Goal: Transaction & Acquisition: Purchase product/service

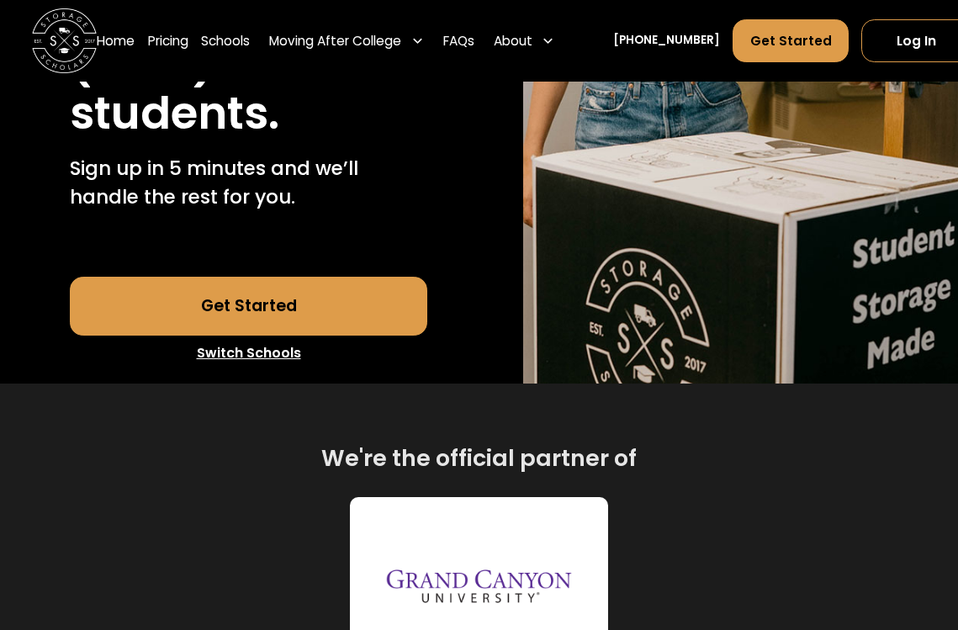
scroll to position [474, 0]
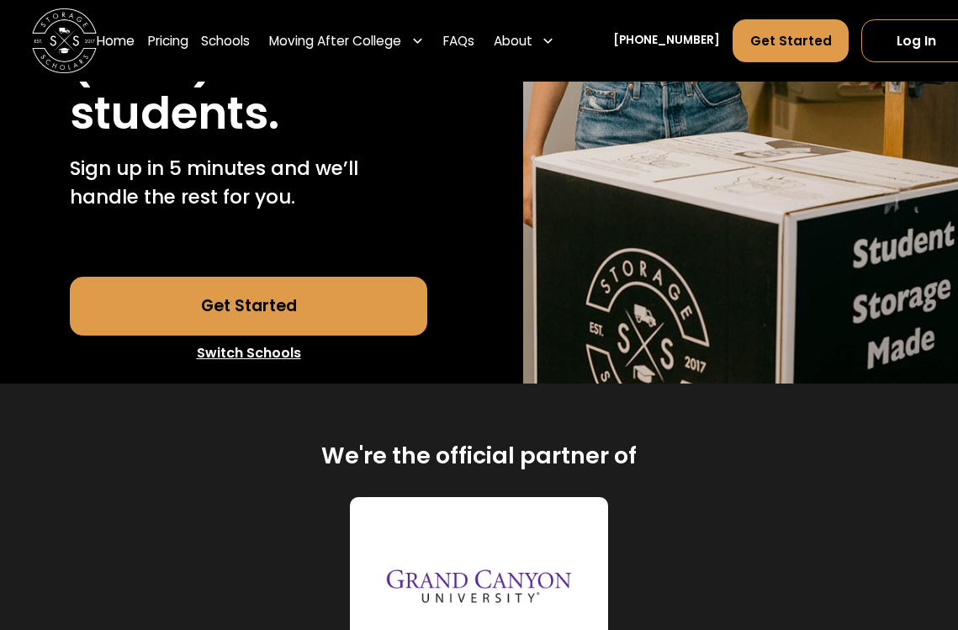
click at [174, 335] on link "Get Started" at bounding box center [249, 306] width 358 height 58
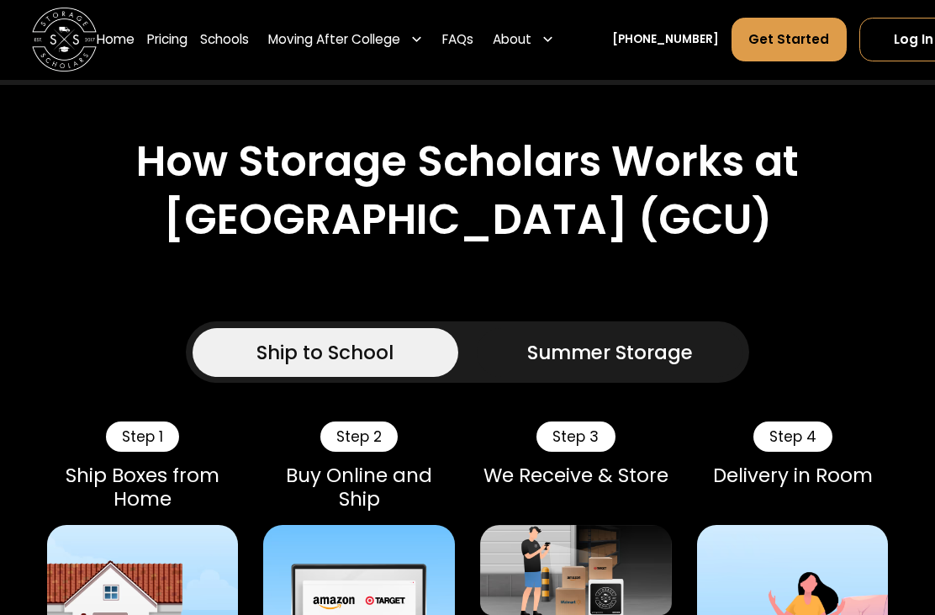
scroll to position [1192, 0]
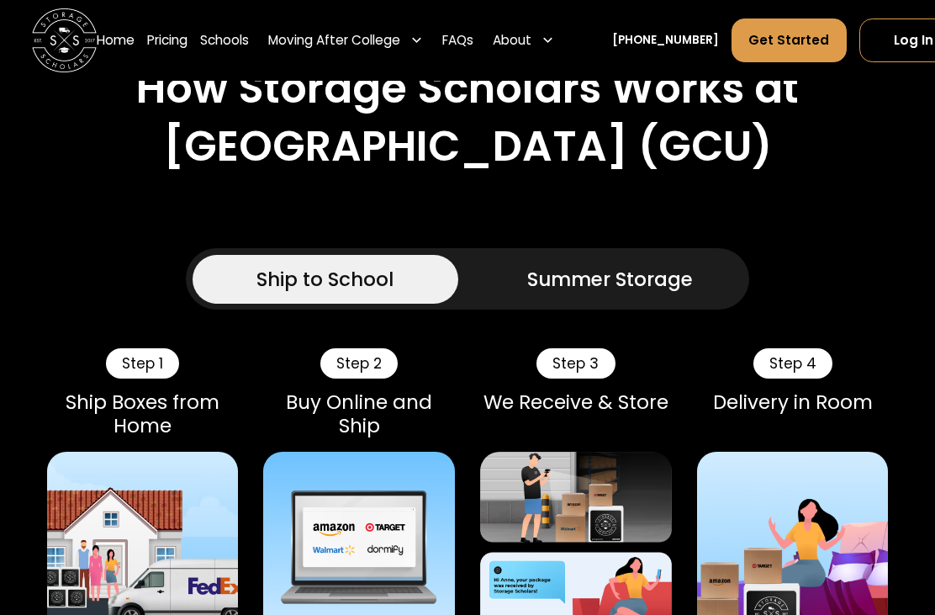
click at [283, 293] on div "Ship to School" at bounding box center [324, 279] width 137 height 29
click at [329, 293] on div "Ship to School" at bounding box center [324, 279] width 137 height 29
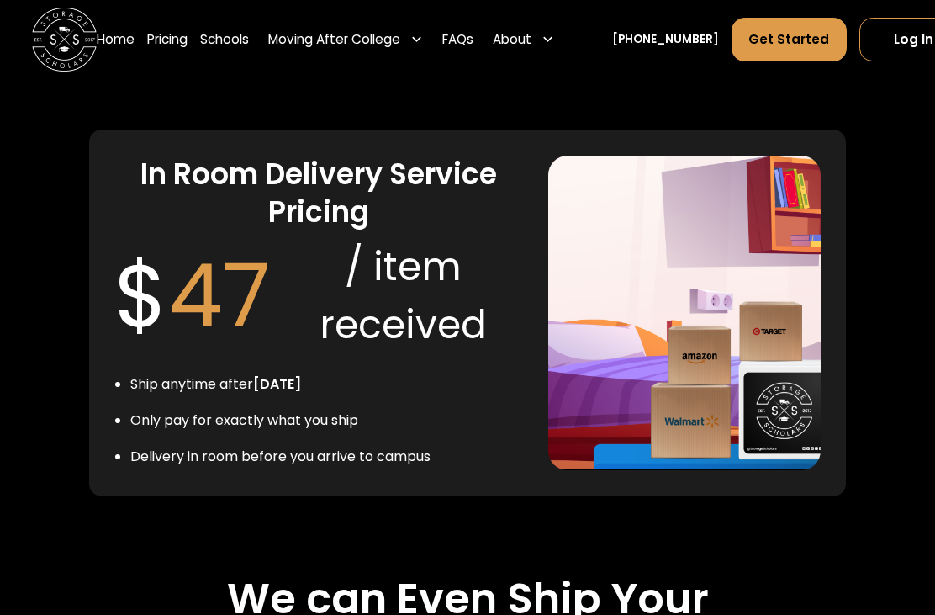
scroll to position [3476, 0]
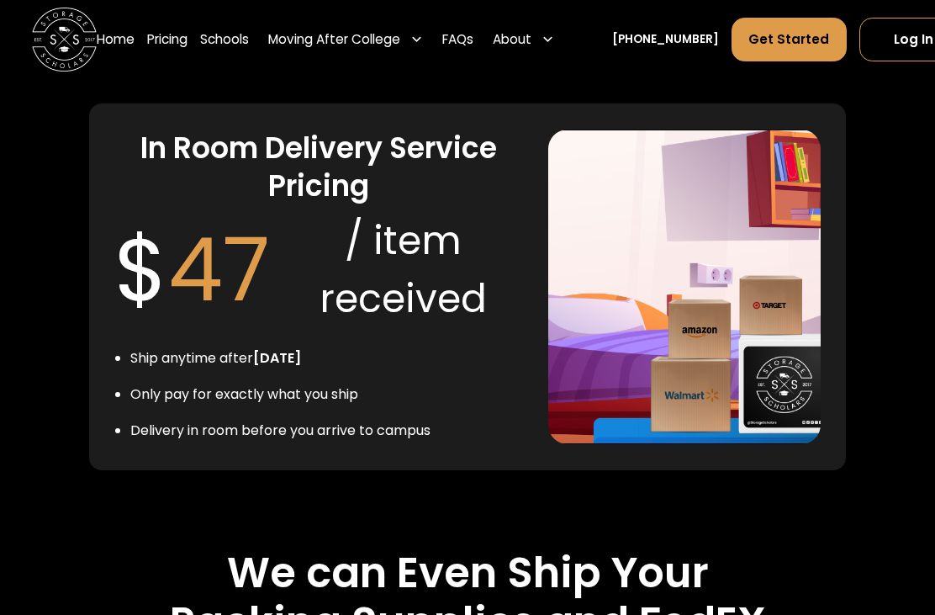
click at [160, 332] on div "$ 47" at bounding box center [192, 270] width 156 height 130
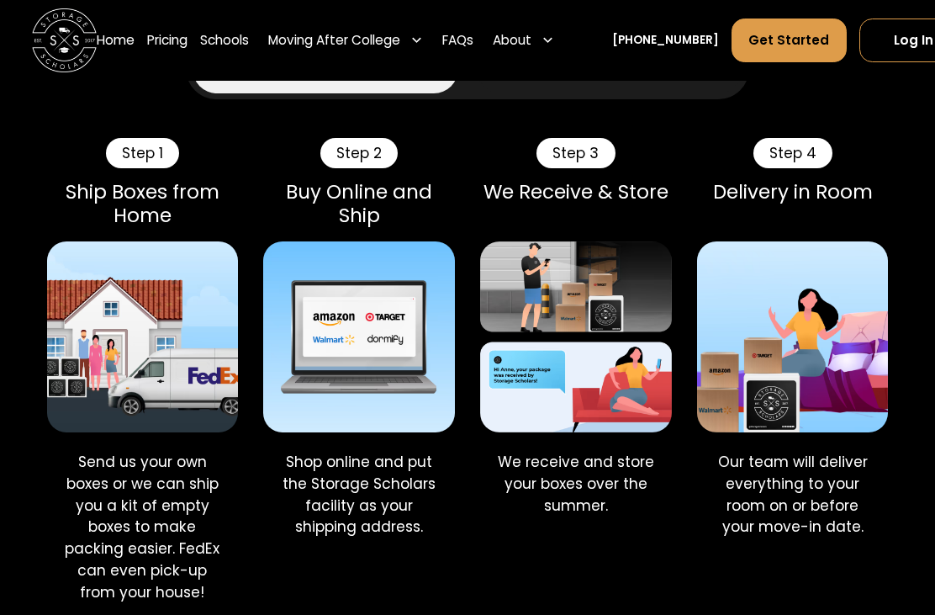
scroll to position [1401, 0]
click at [366, 169] on div "Step 2" at bounding box center [358, 154] width 77 height 30
click at [333, 428] on img at bounding box center [358, 337] width 191 height 191
click at [814, 539] on p "Our team will deliver everything to your room on or before your move-in date." at bounding box center [793, 495] width 166 height 87
click at [804, 169] on div "Step 4" at bounding box center [792, 154] width 79 height 30
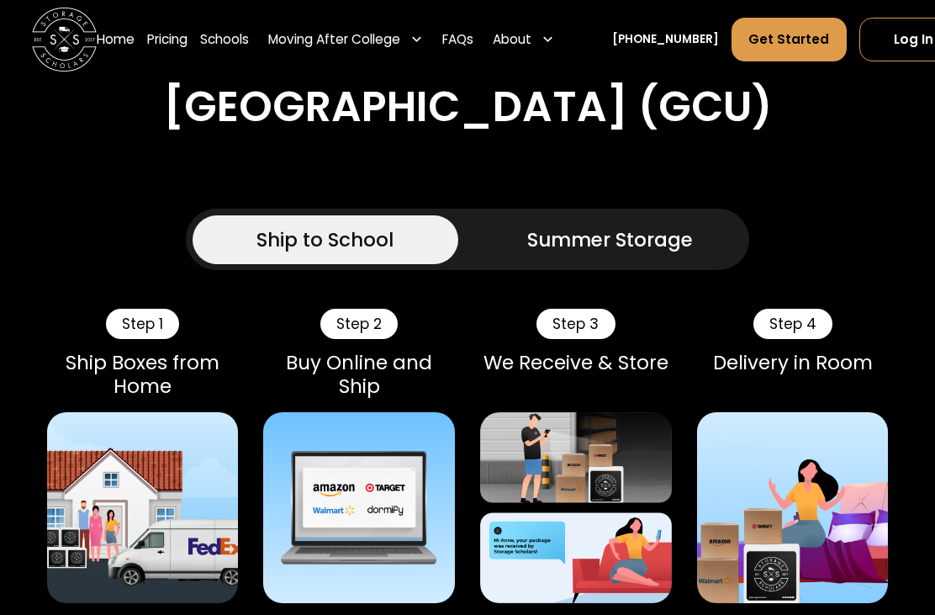
click at [655, 255] on div "Summer Storage" at bounding box center [610, 240] width 166 height 29
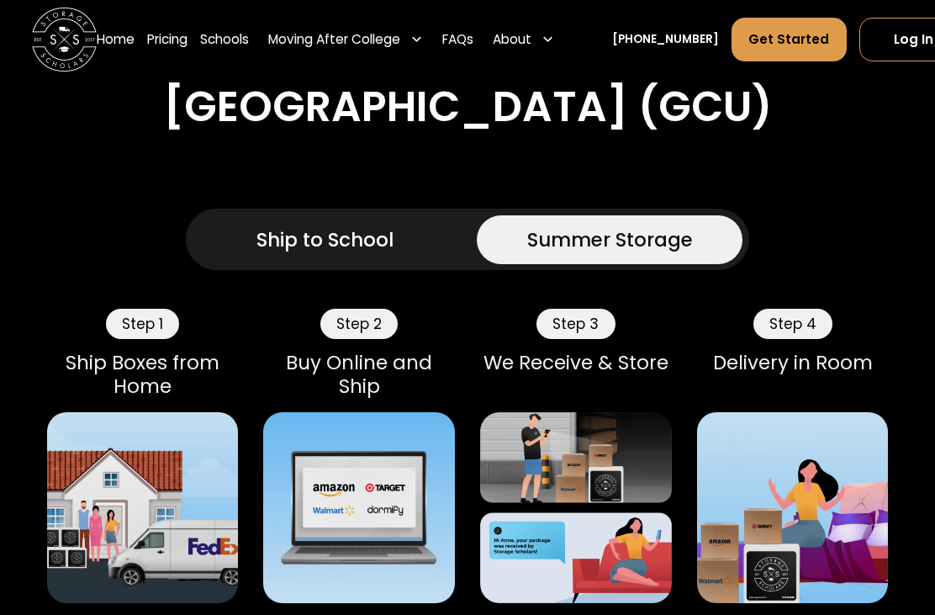
scroll to position [1232, 0]
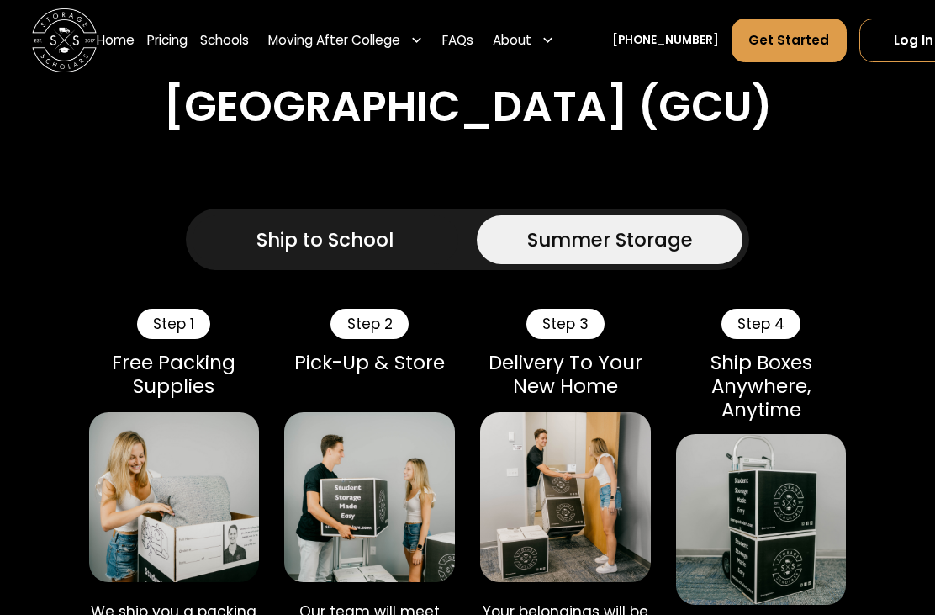
click at [291, 254] on div "Ship to School" at bounding box center [324, 239] width 137 height 29
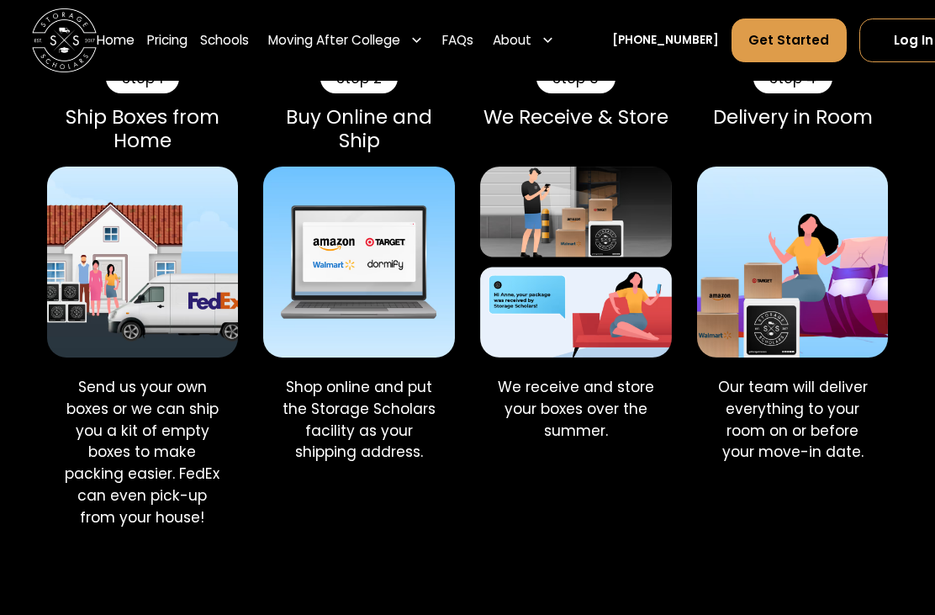
scroll to position [1486, 0]
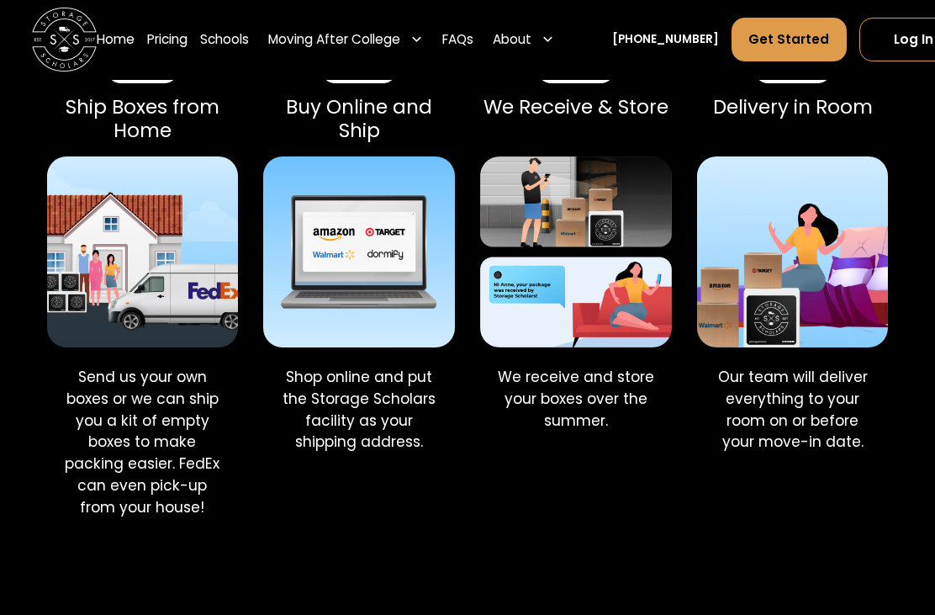
click at [356, 144] on div "Step 2 Buy Online and Ship" at bounding box center [358, 99] width 191 height 90
click at [339, 144] on div "Step 2 Buy Online and Ship" at bounding box center [358, 99] width 191 height 90
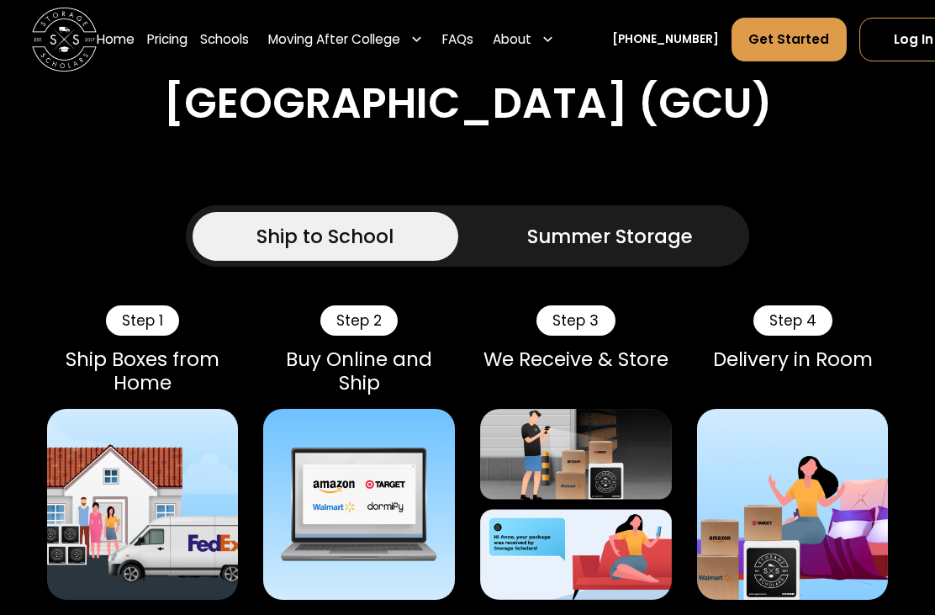
scroll to position [1235, 0]
click at [275, 251] on div "Ship to School" at bounding box center [324, 236] width 137 height 29
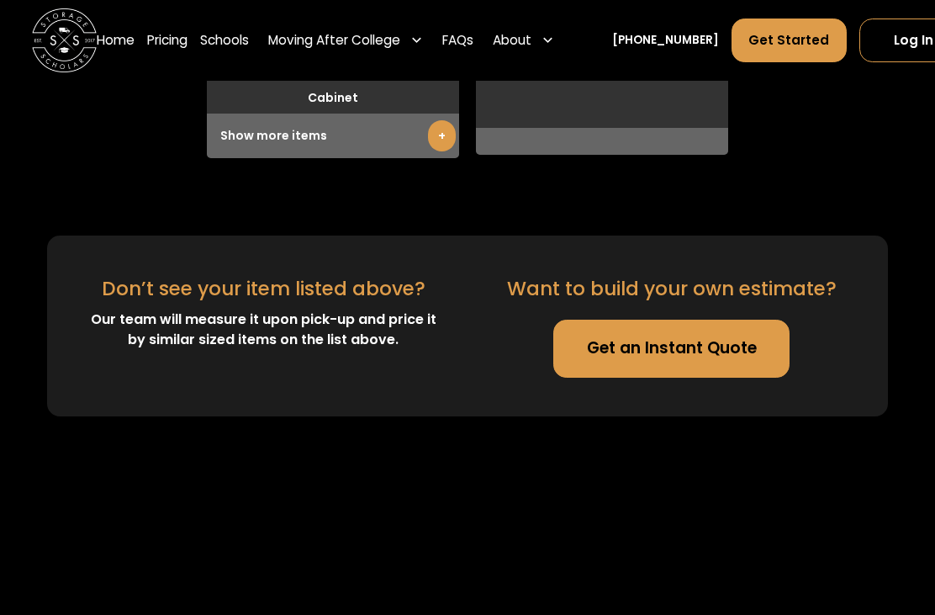
scroll to position [5323, 0]
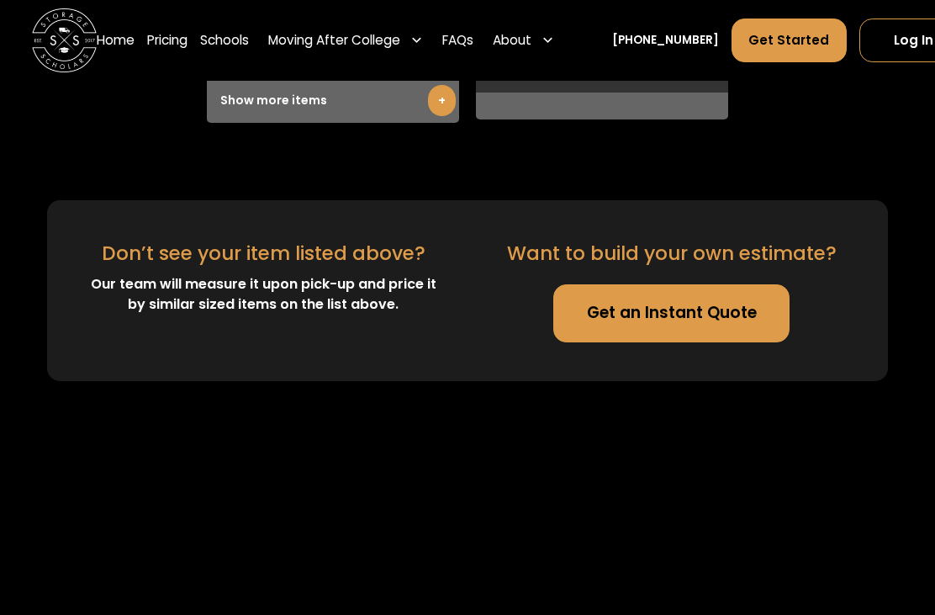
click at [745, 342] on link "Get an Instant Quote" at bounding box center [671, 313] width 236 height 58
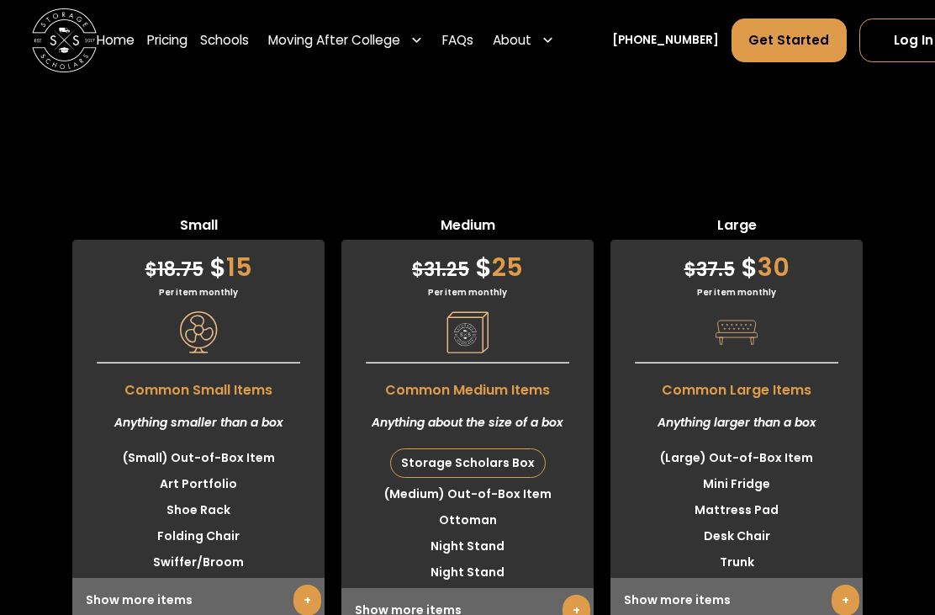
scroll to position [4388, 0]
click at [176, 40] on link "Pricing" at bounding box center [167, 40] width 40 height 45
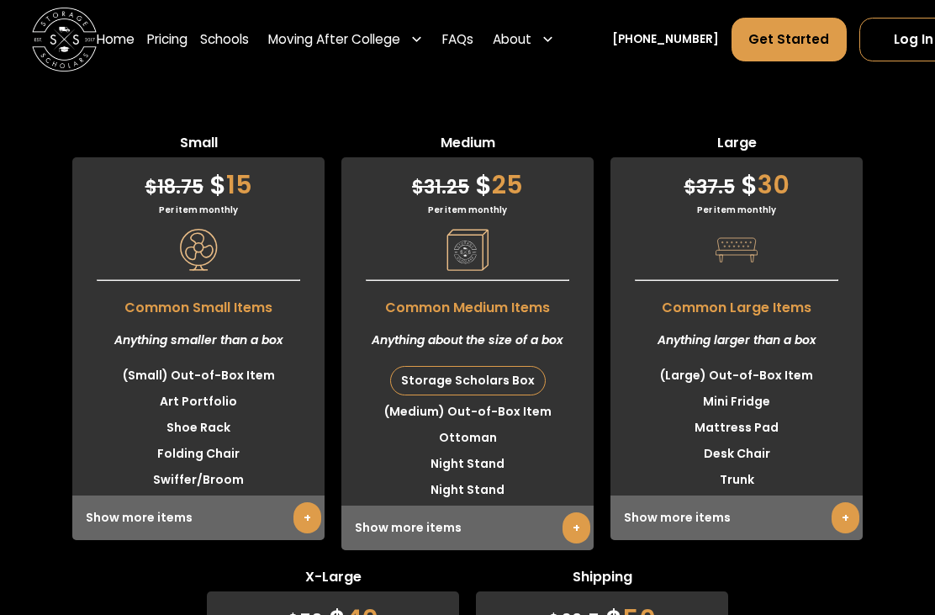
scroll to position [4468, 0]
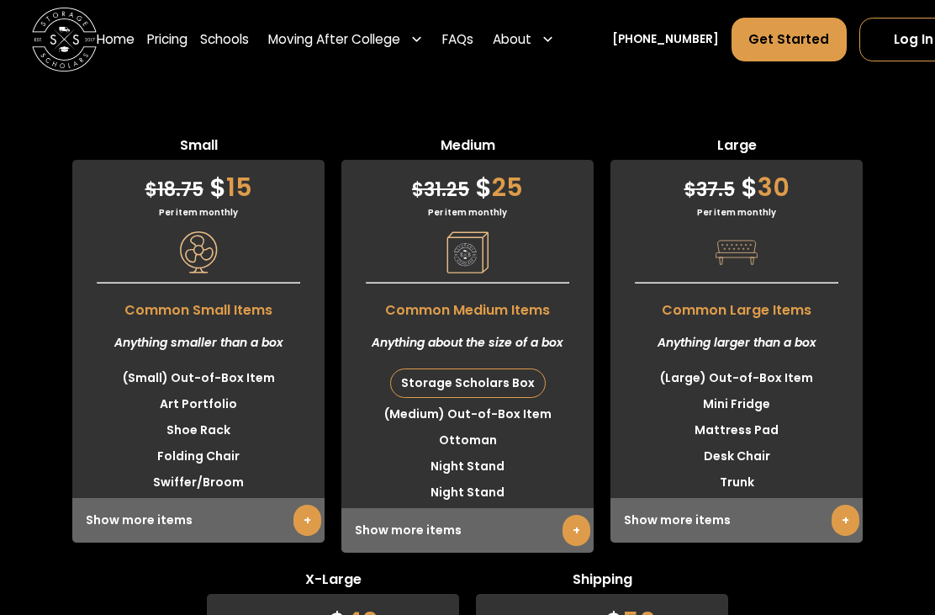
click at [473, 398] on div "Storage Scholars Box" at bounding box center [468, 384] width 154 height 28
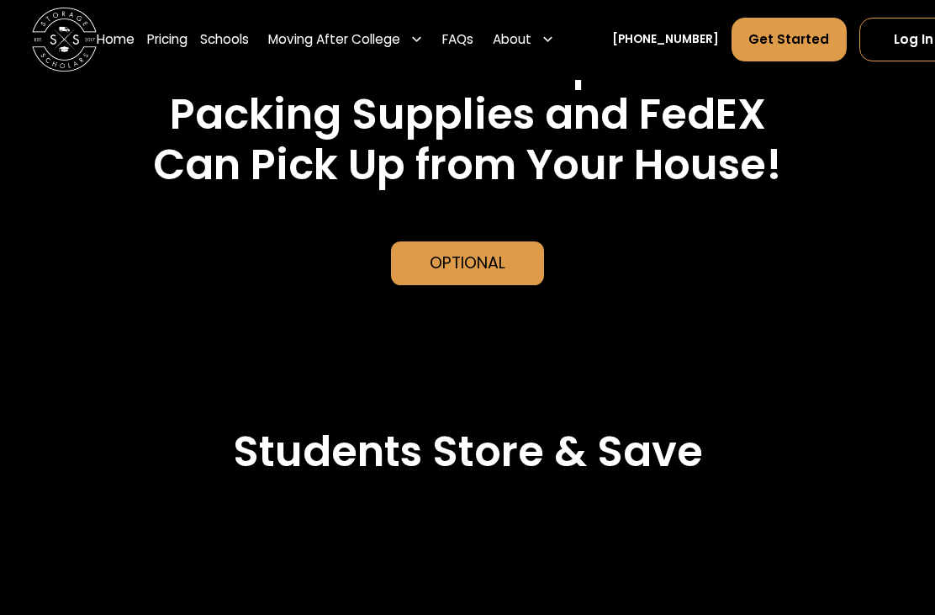
scroll to position [3957, 0]
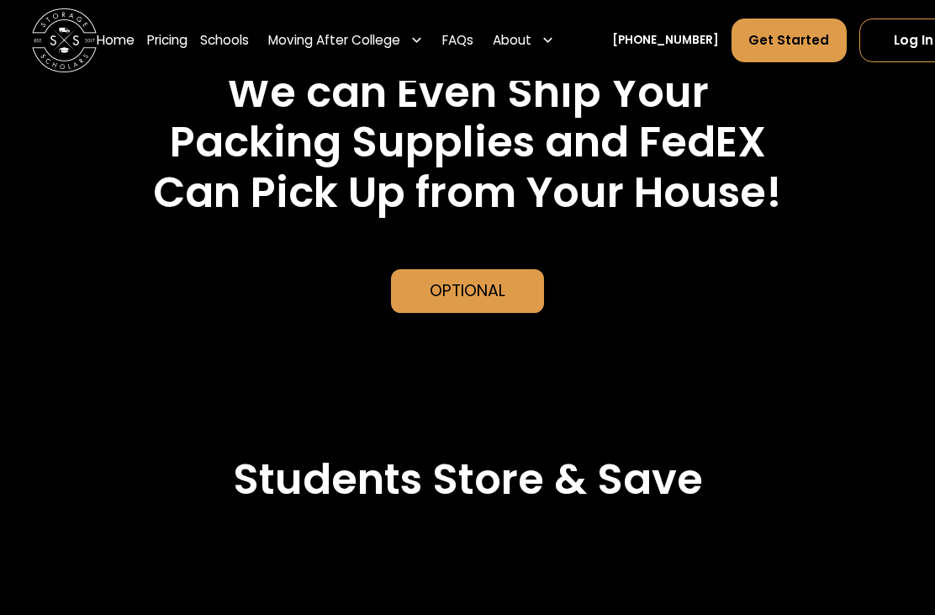
click at [488, 303] on div "Optional" at bounding box center [468, 291] width 76 height 24
click at [467, 303] on div "Optional" at bounding box center [468, 291] width 76 height 24
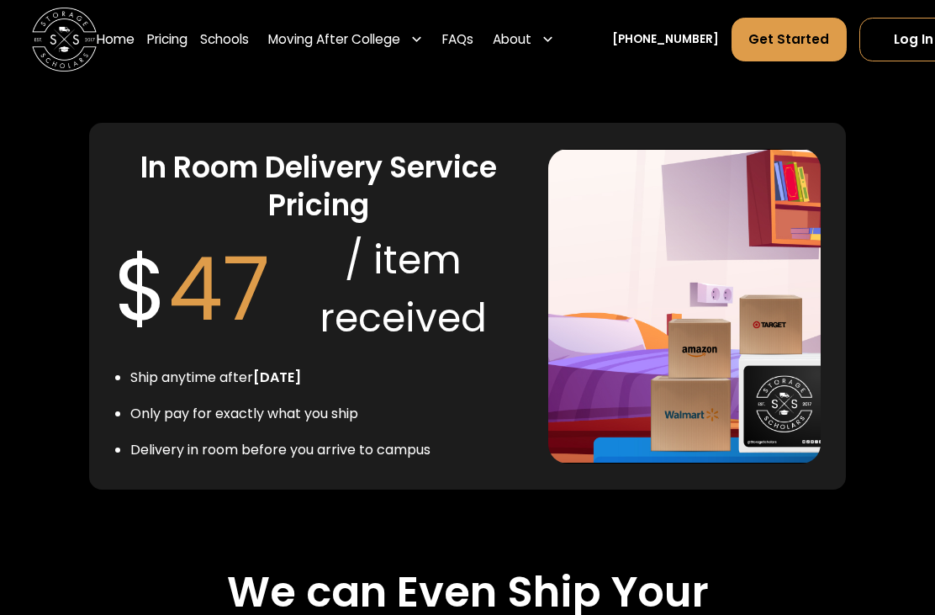
scroll to position [3465, 0]
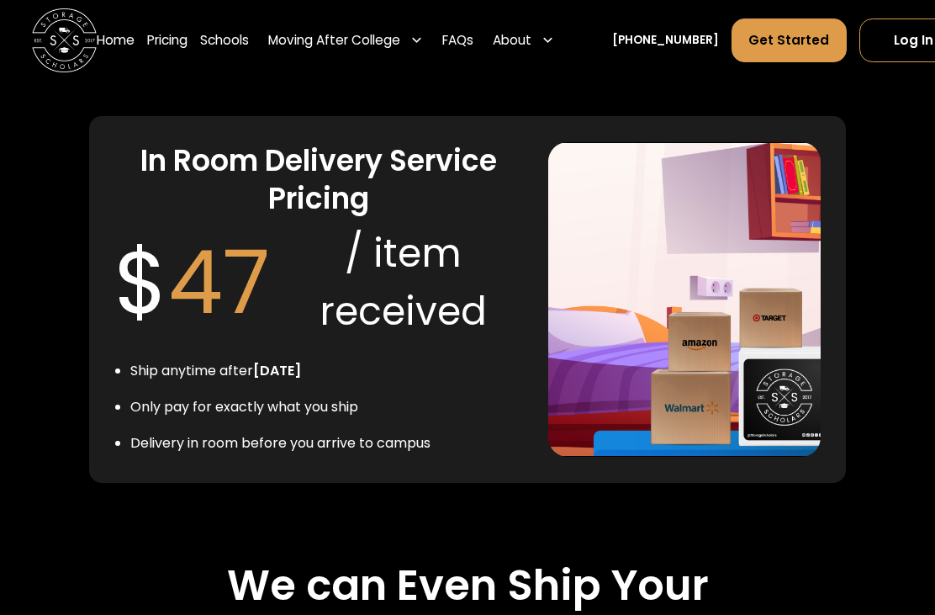
click at [752, 409] on img at bounding box center [684, 299] width 272 height 314
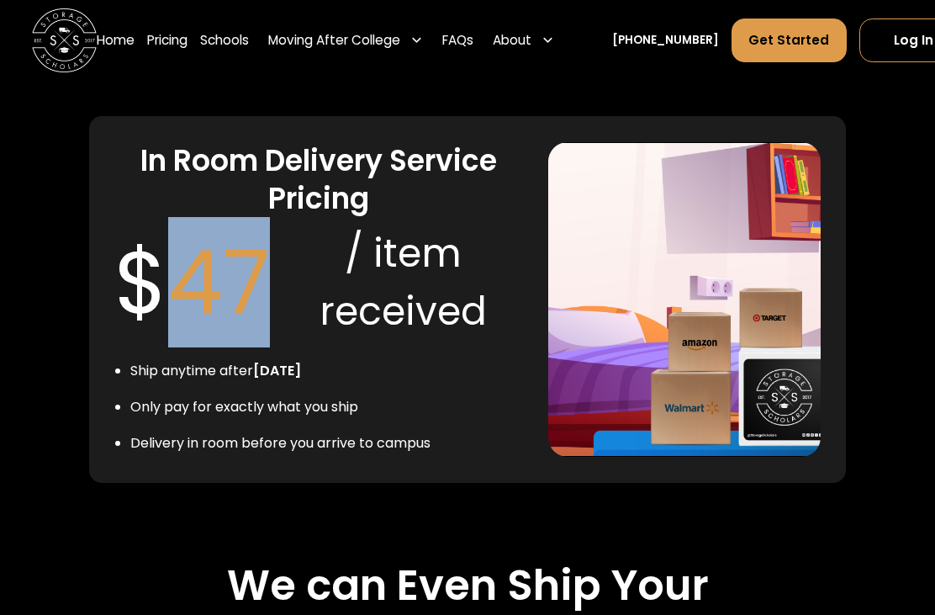
click at [806, 364] on img at bounding box center [684, 299] width 272 height 314
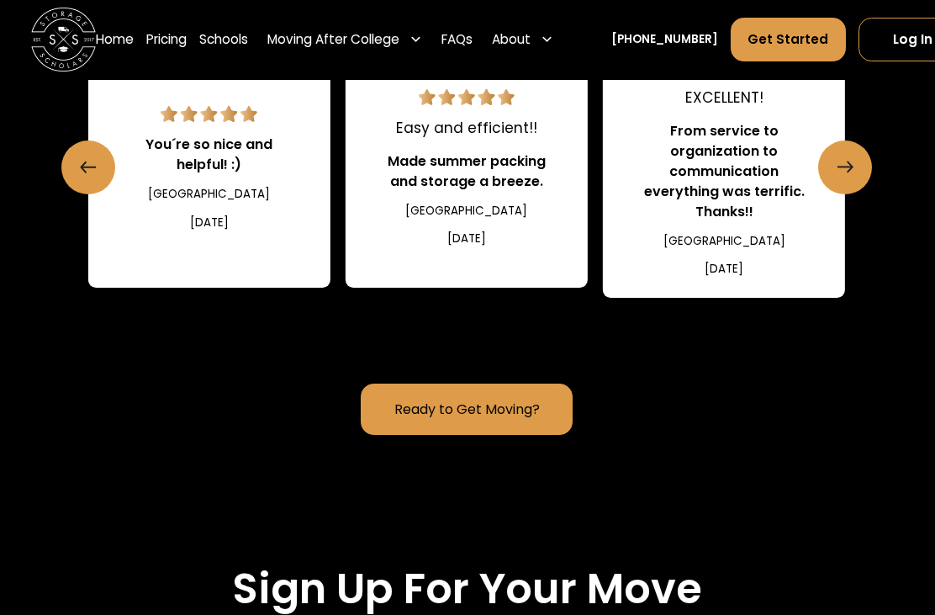
scroll to position [2218, 0]
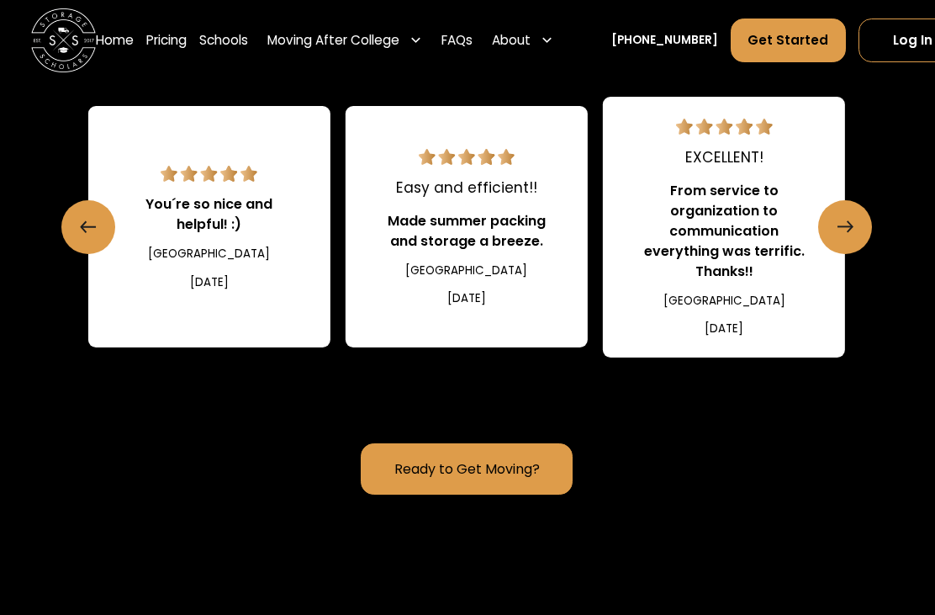
click at [515, 494] on link "Ready to Get Moving?" at bounding box center [468, 468] width 212 height 50
